Goal: Task Accomplishment & Management: Use online tool/utility

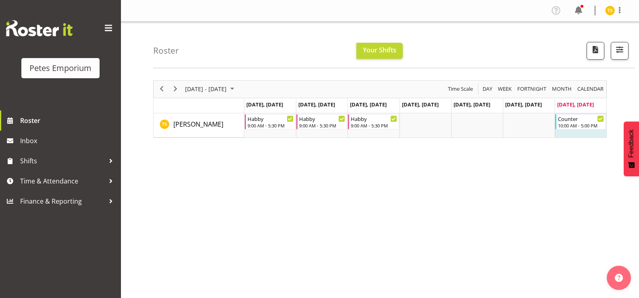
click at [609, 8] on img at bounding box center [610, 11] width 10 height 10
click at [206, 45] on div "Roster Your Shifts All Locations Clear [GEOGRAPHIC_DATA] [GEOGRAPHIC_DATA] Sele…" at bounding box center [394, 45] width 482 height 46
click at [62, 180] on span "Time & Attendance" at bounding box center [62, 181] width 85 height 12
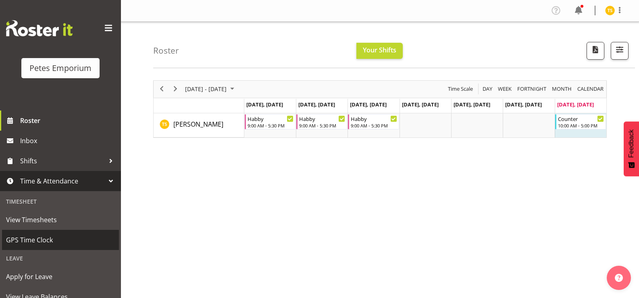
click at [34, 241] on span "GPS Time Clock" at bounding box center [60, 240] width 109 height 12
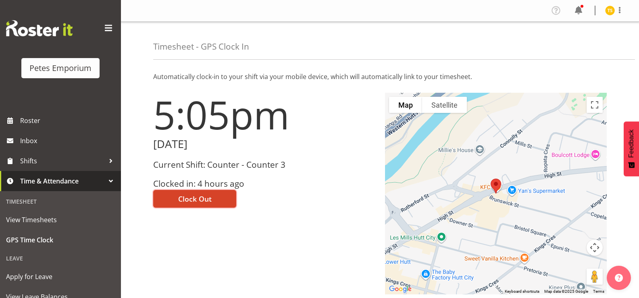
click at [204, 199] on span "Clock Out" at bounding box center [194, 198] width 33 height 10
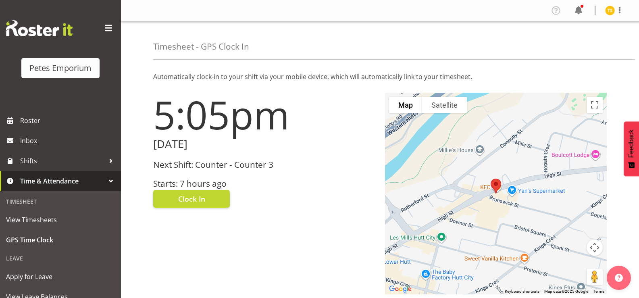
click at [609, 11] on img at bounding box center [610, 11] width 10 height 10
click at [567, 43] on link "Log Out" at bounding box center [585, 42] width 77 height 15
